Goal: Use online tool/utility: Utilize a website feature to perform a specific function

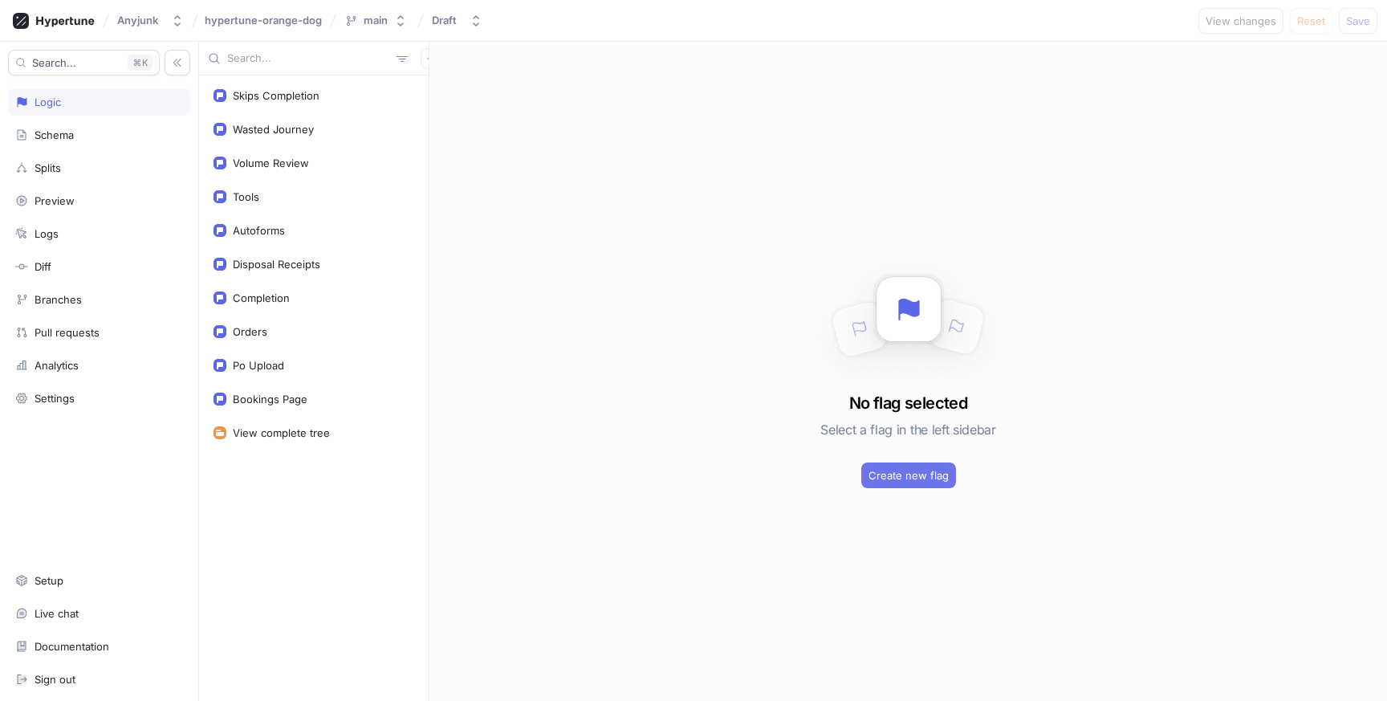
click at [873, 478] on span "Create new flag" at bounding box center [909, 475] width 80 height 10
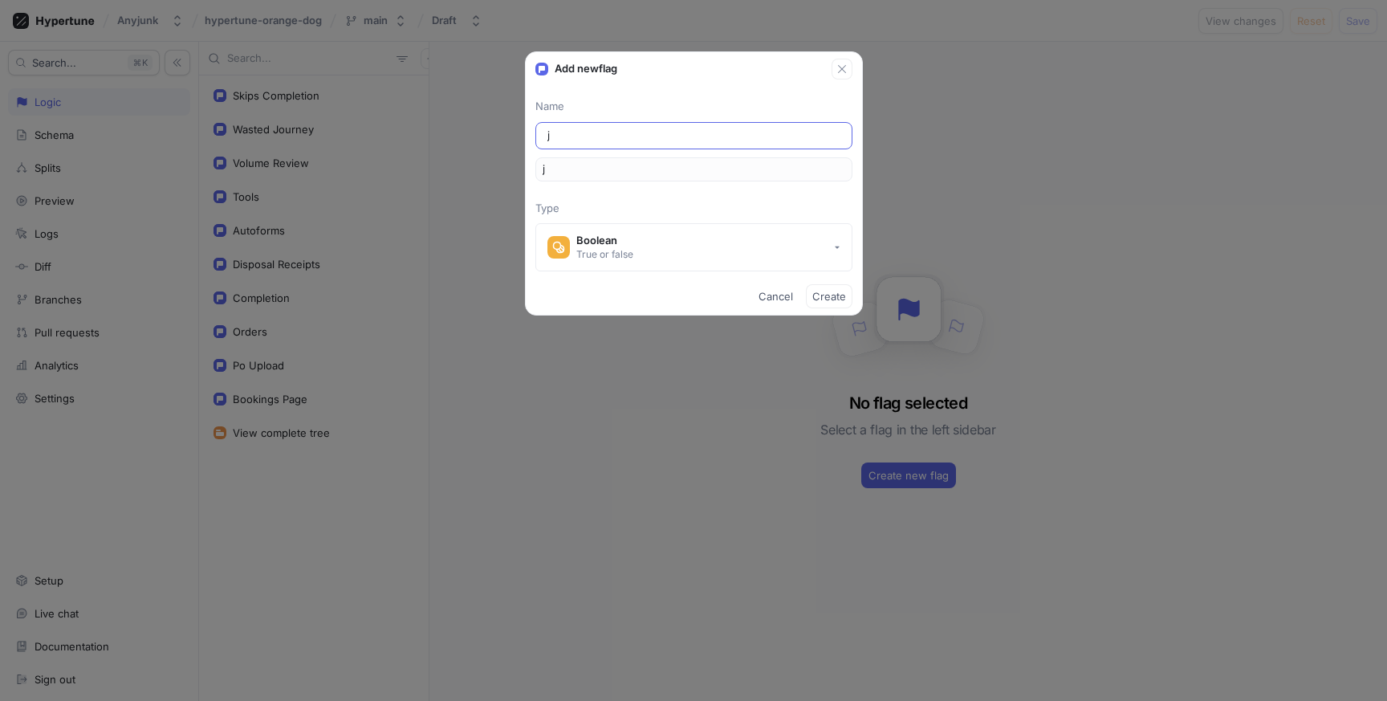
type input "jo"
type input "job"
type input "jobM"
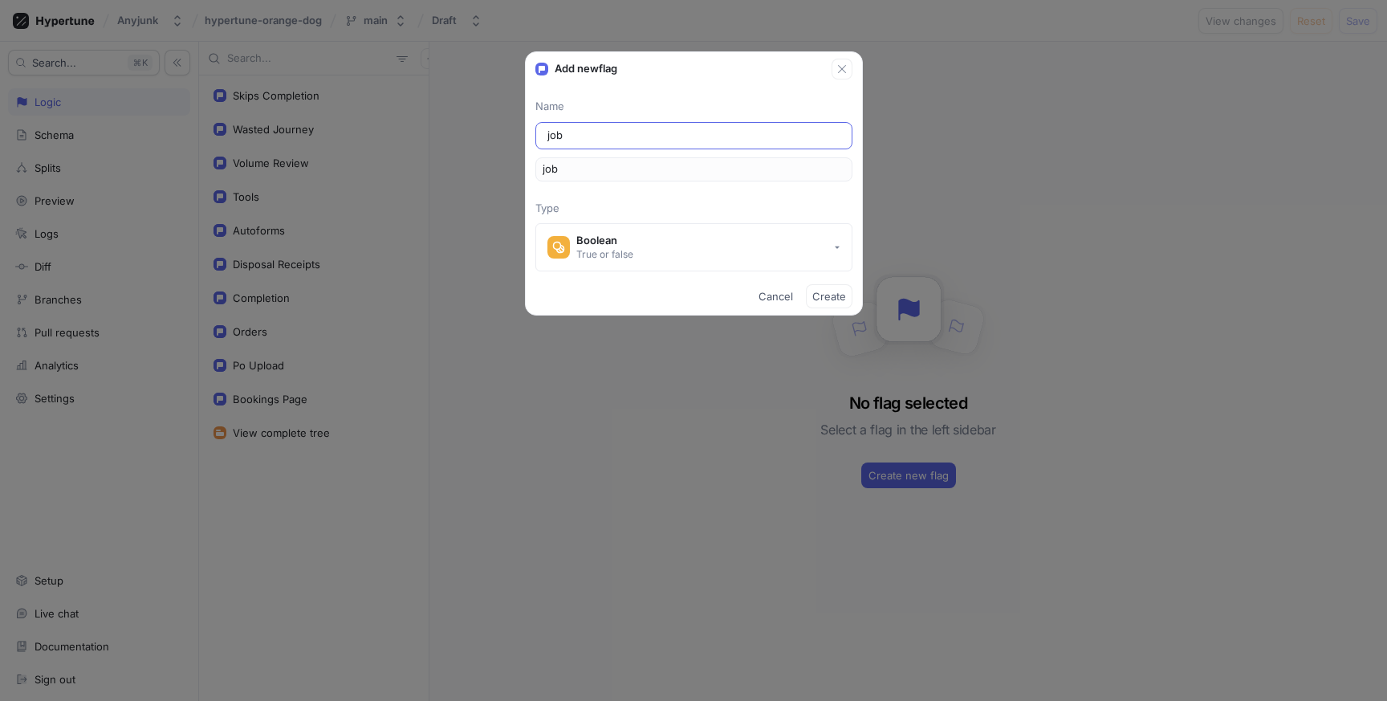
type input "jobM"
type input "jobMo"
type input "jobMod"
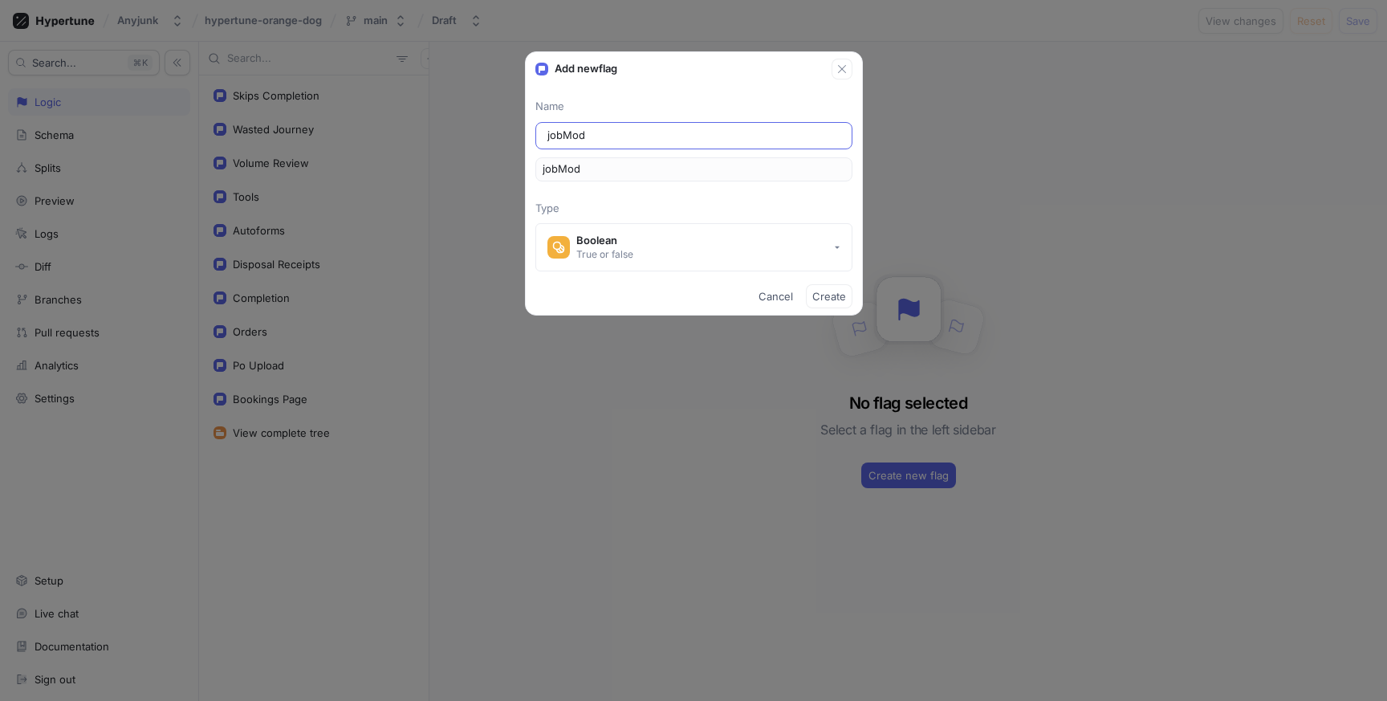
type input "jobMods"
click at [827, 295] on span "Create" at bounding box center [829, 296] width 34 height 10
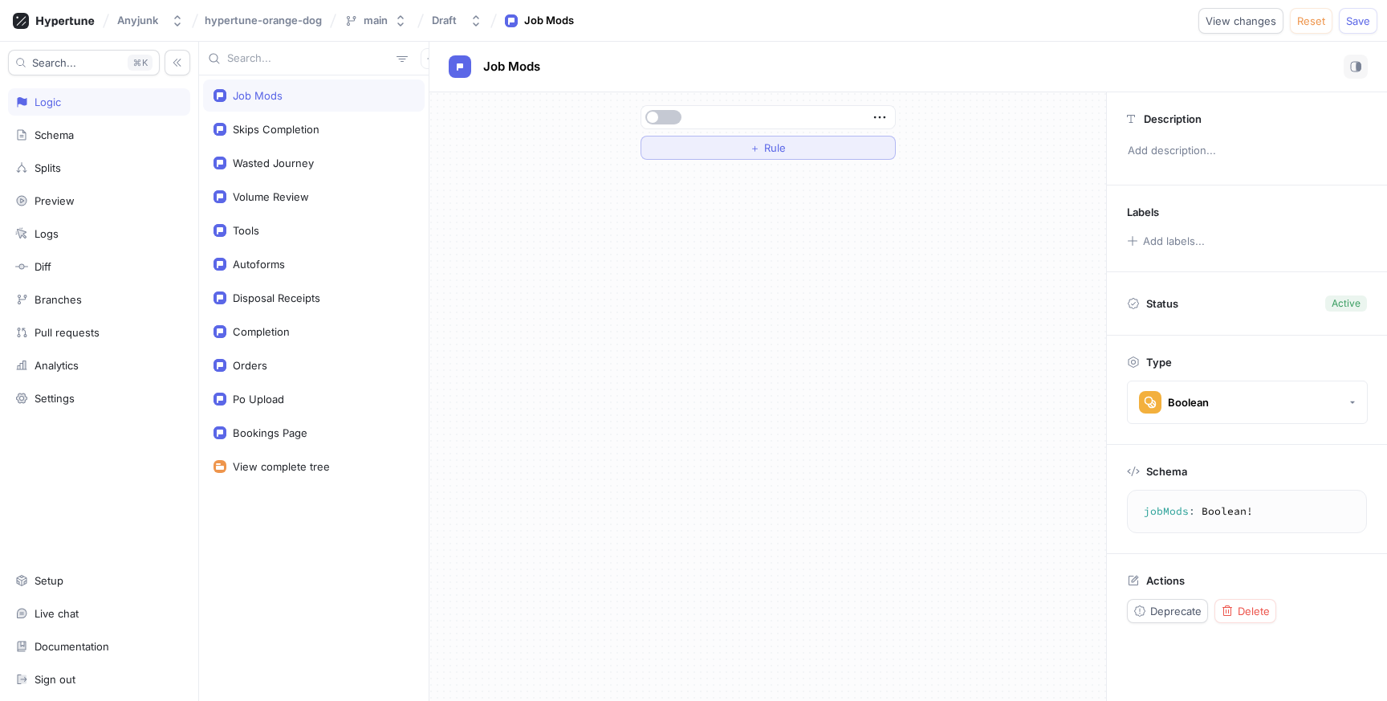
click at [756, 145] on span "＋" at bounding box center [755, 148] width 10 height 10
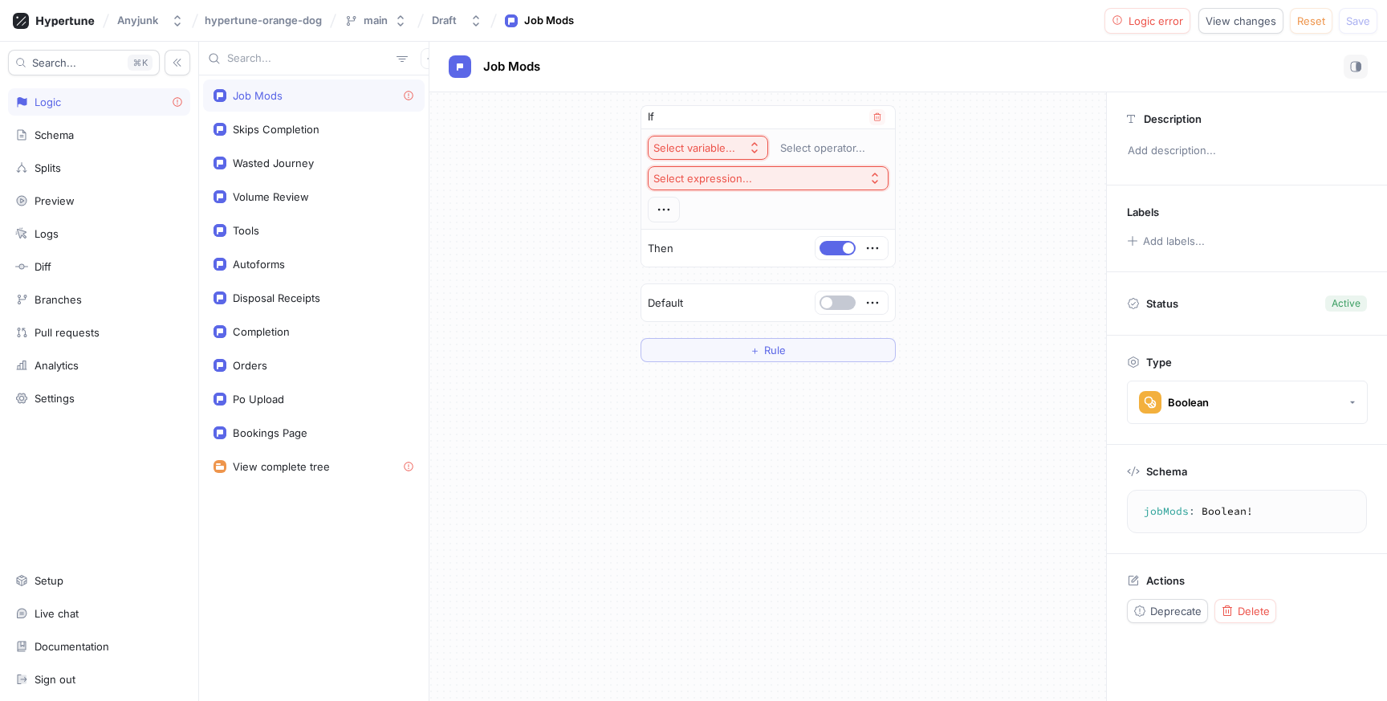
click at [743, 145] on button "Select variable..." at bounding box center [708, 148] width 120 height 24
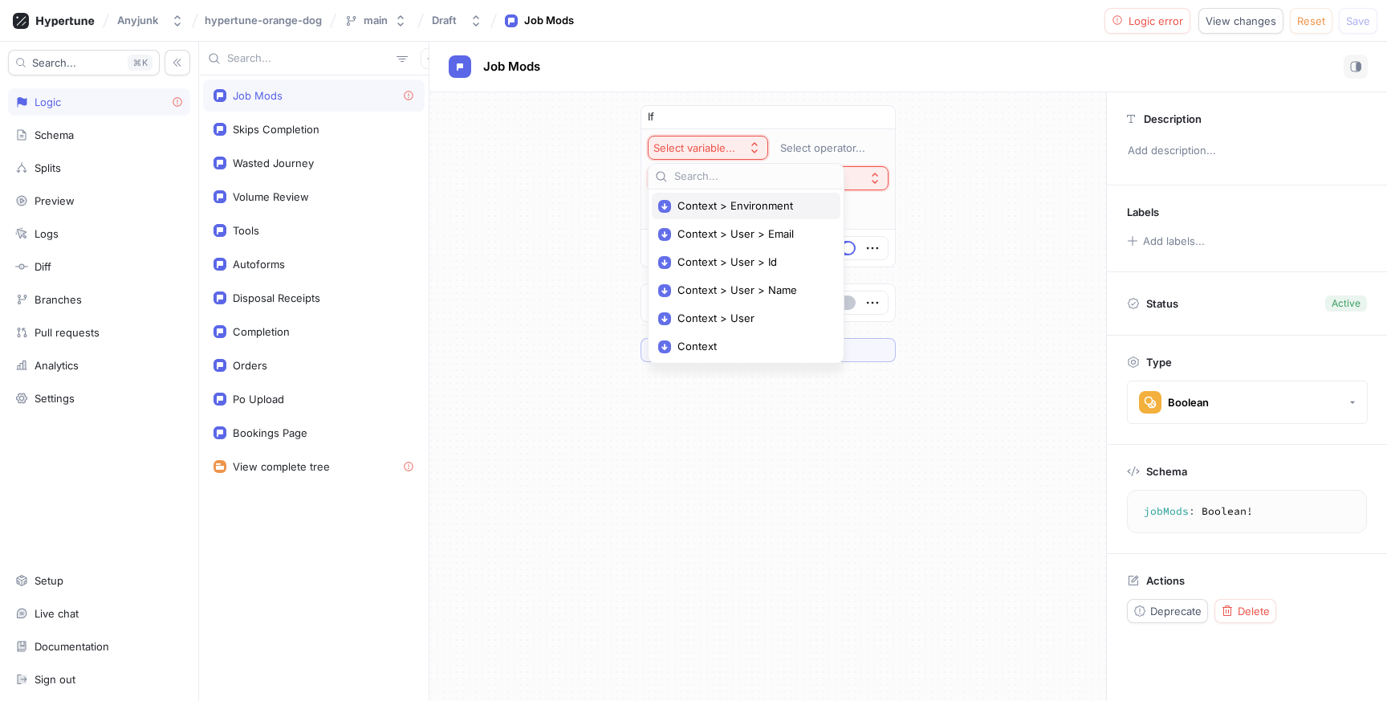
click at [733, 202] on span "Context > Environment" at bounding box center [752, 206] width 149 height 14
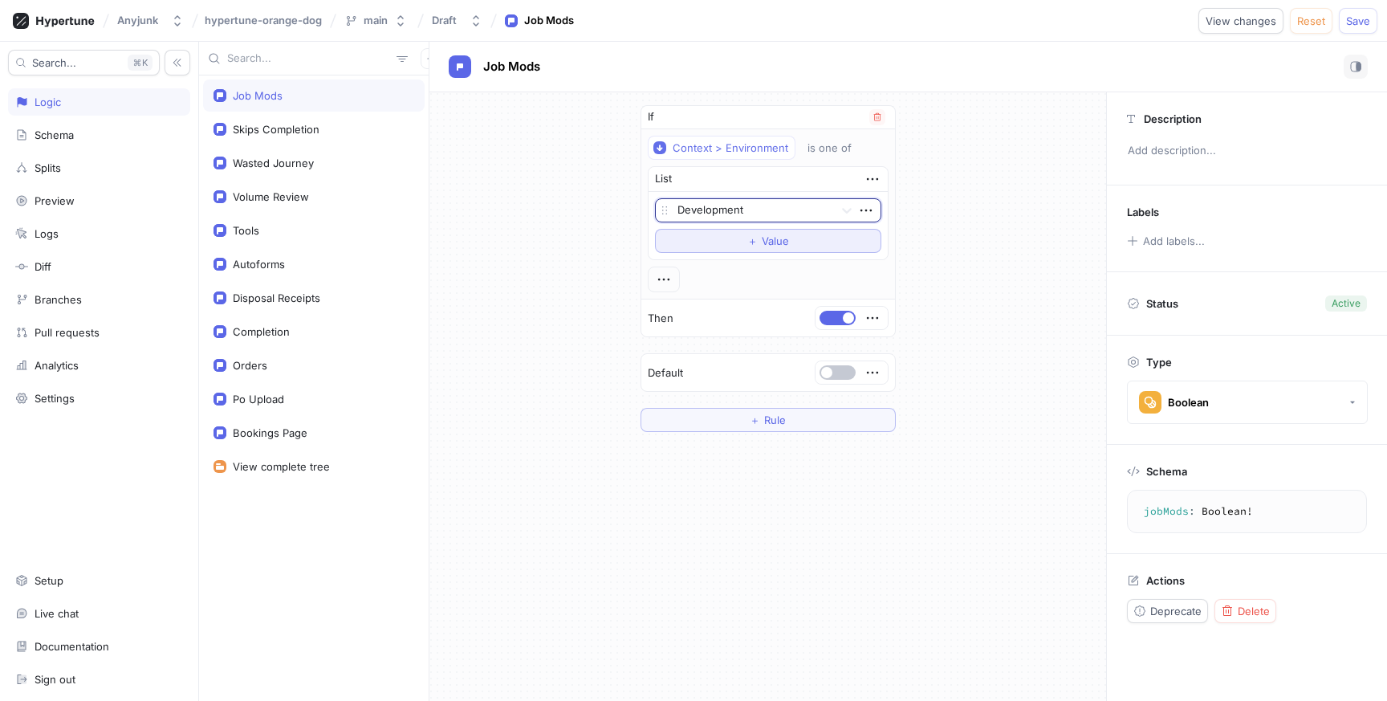
click at [788, 233] on button "＋ Value" at bounding box center [768, 241] width 226 height 24
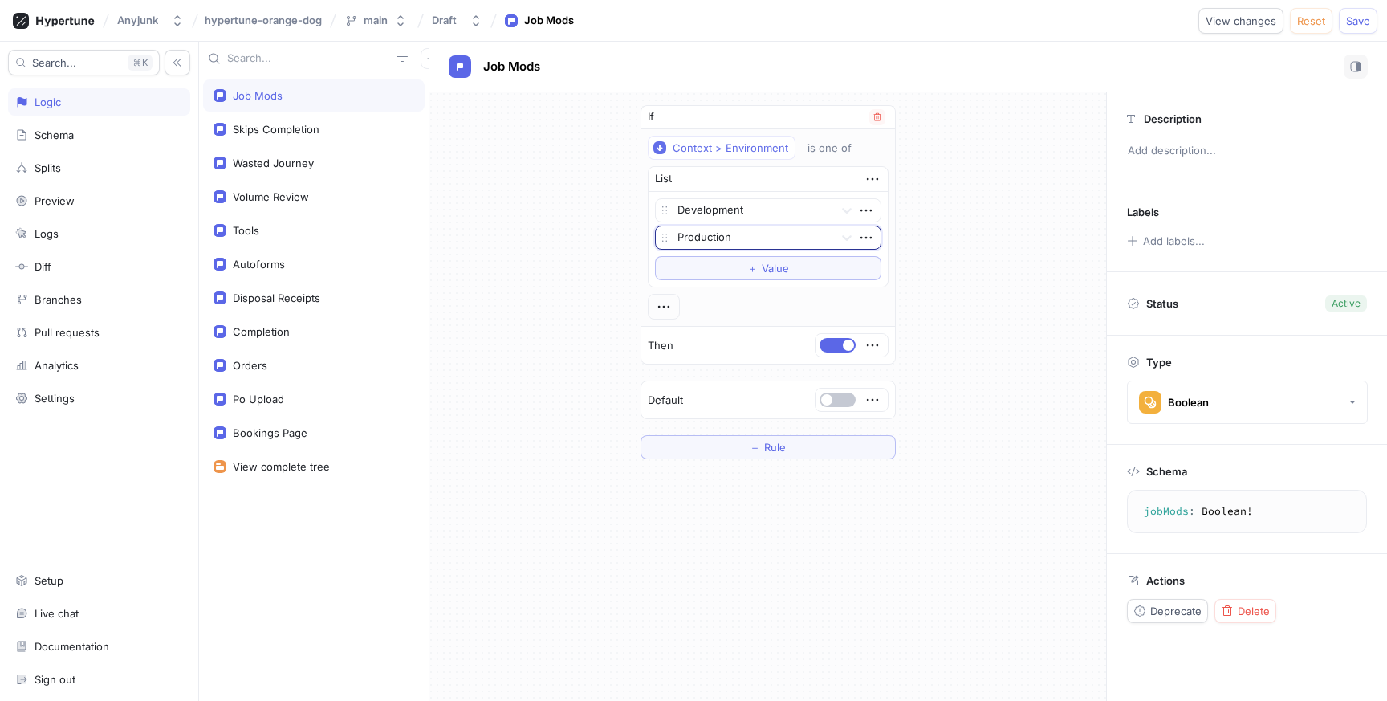
click at [776, 242] on div at bounding box center [753, 238] width 150 height 19
click at [758, 292] on div "Test" at bounding box center [768, 296] width 225 height 26
click at [1353, 23] on span "Save" at bounding box center [1358, 21] width 24 height 10
